Goal: Task Accomplishment & Management: Manage account settings

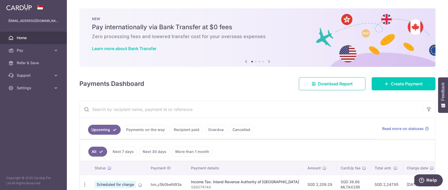
scroll to position [50, 0]
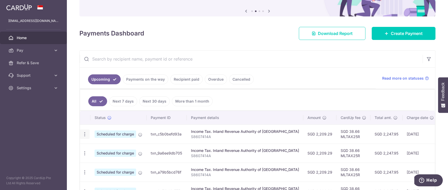
click at [86, 134] on icon "button" at bounding box center [84, 134] width 5 height 5
click at [100, 160] on span "Cancel payment" at bounding box center [112, 161] width 35 height 6
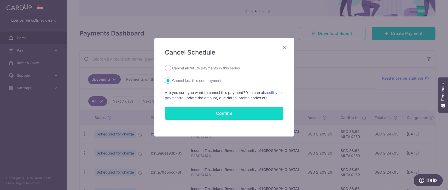
click at [229, 112] on button "Confirm" at bounding box center [224, 113] width 119 height 13
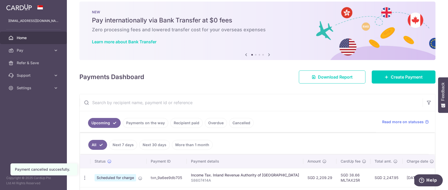
scroll to position [32, 0]
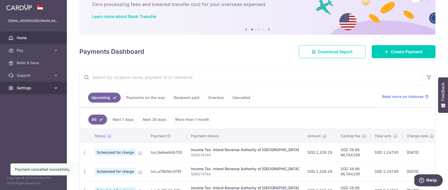
click at [25, 90] on link "Settings" at bounding box center [33, 88] width 67 height 13
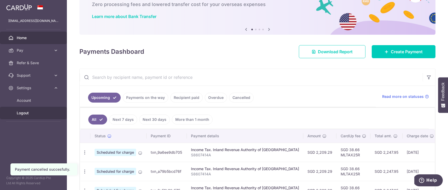
click at [26, 118] on link "Logout" at bounding box center [33, 113] width 67 height 13
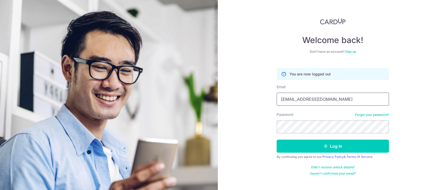
click at [313, 103] on input "kshihao@gmail.com" at bounding box center [333, 99] width 112 height 13
type input "[EMAIL_ADDRESS][DOMAIN_NAME]"
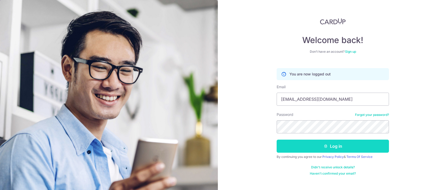
click at [324, 146] on icon "submit" at bounding box center [326, 146] width 4 height 4
